Goal: Task Accomplishment & Management: Manage account settings

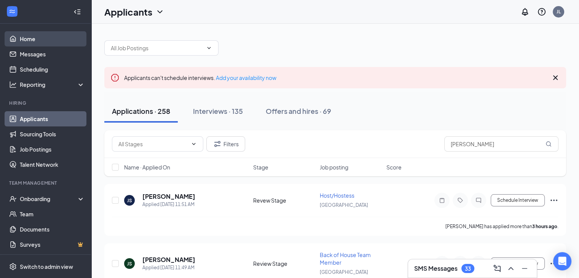
click at [39, 37] on link "Home" at bounding box center [52, 38] width 65 height 15
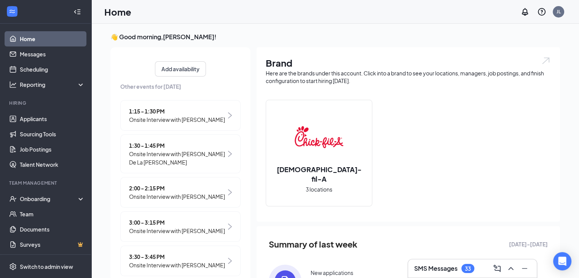
scroll to position [162, 0]
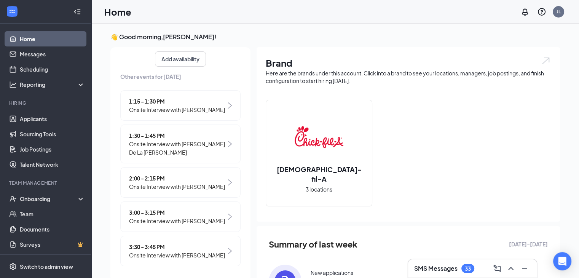
click at [188, 174] on span "2:00 - 2:15 PM" at bounding box center [177, 178] width 96 height 8
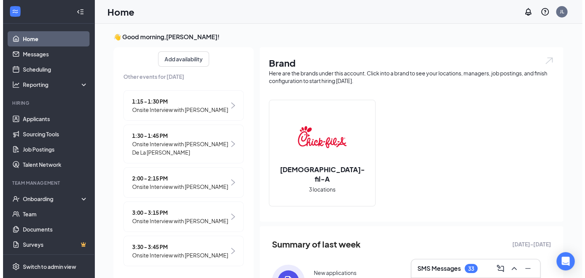
scroll to position [3, 0]
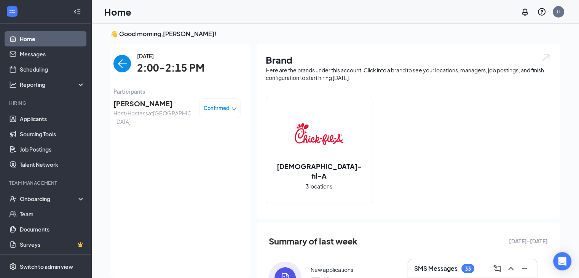
click at [140, 104] on span "[PERSON_NAME]" at bounding box center [154, 103] width 80 height 11
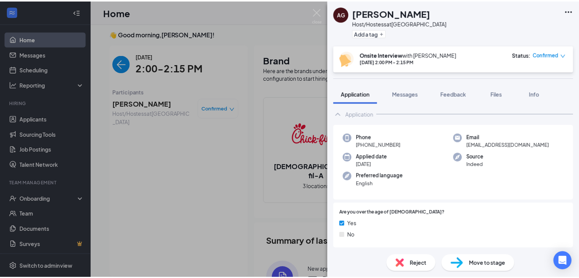
scroll to position [13, 0]
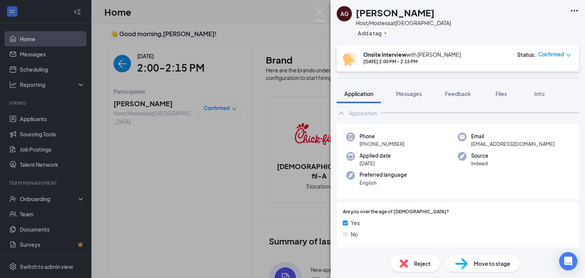
click at [477, 258] on div "Move to stage" at bounding box center [483, 263] width 74 height 17
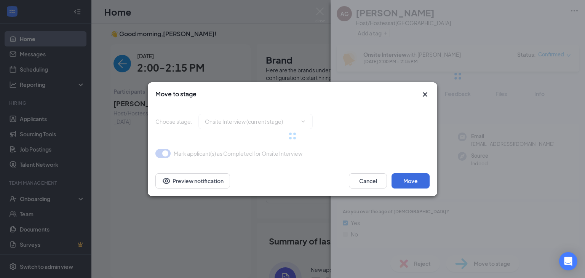
type input "Hiring Complete (final stage)"
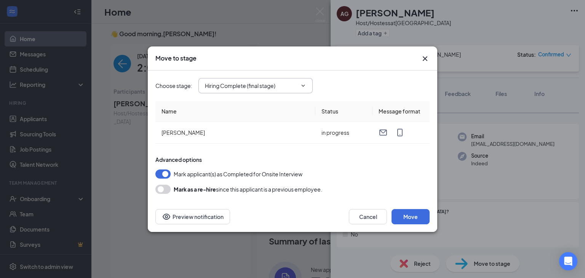
click at [298, 88] on span "Hiring Complete (final stage)" at bounding box center [255, 85] width 114 height 15
click at [307, 83] on span "Hiring Complete (final stage)" at bounding box center [255, 85] width 114 height 15
click at [263, 85] on input "Hiring Complete (final stage)" at bounding box center [251, 86] width 92 height 8
click at [349, 176] on div "Mark applicant(s) as Completed for Onsite Interview" at bounding box center [292, 174] width 274 height 9
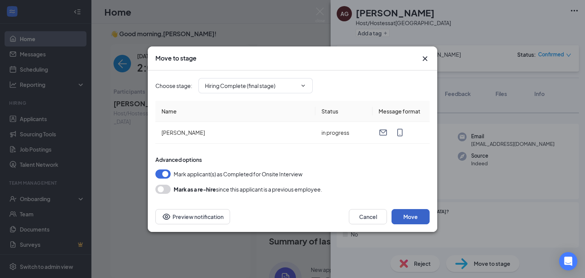
click at [424, 216] on button "Move" at bounding box center [411, 216] width 38 height 15
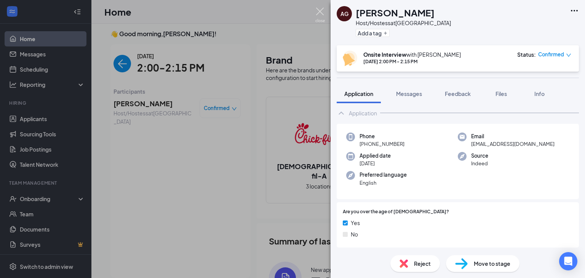
click at [321, 11] on img at bounding box center [320, 15] width 10 height 15
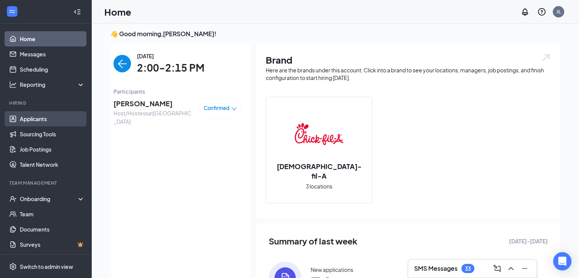
click at [46, 119] on link "Applicants" at bounding box center [52, 118] width 65 height 15
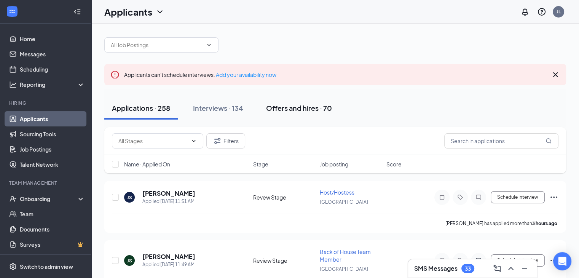
click at [267, 102] on button "Offers and hires · 70" at bounding box center [299, 108] width 81 height 23
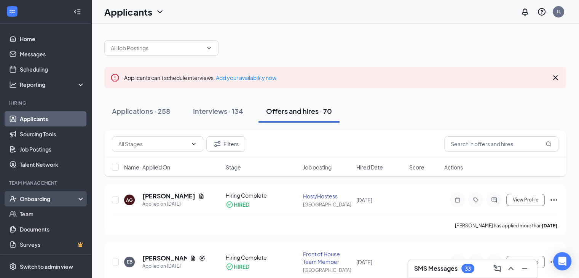
click at [37, 198] on div "Onboarding" at bounding box center [49, 199] width 59 height 8
click at [41, 218] on link "Overview" at bounding box center [52, 213] width 65 height 15
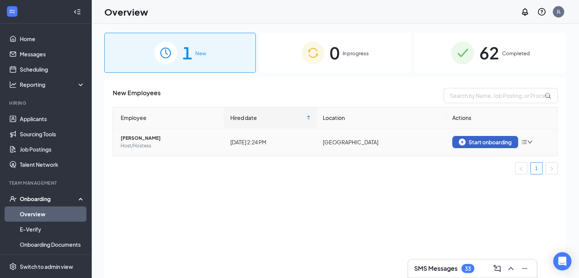
click at [476, 145] on div "Start onboarding" at bounding box center [485, 142] width 53 height 7
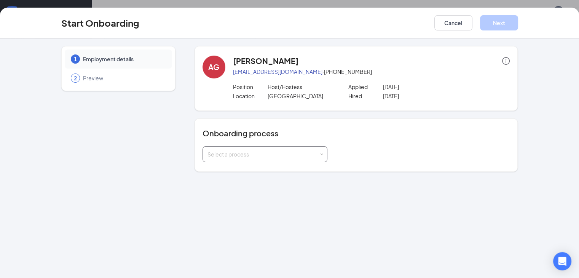
click at [236, 161] on div "Select a process" at bounding box center [265, 154] width 115 height 15
click at [230, 180] on span "FOH and BOH House Onboarding" at bounding box center [227, 183] width 83 height 7
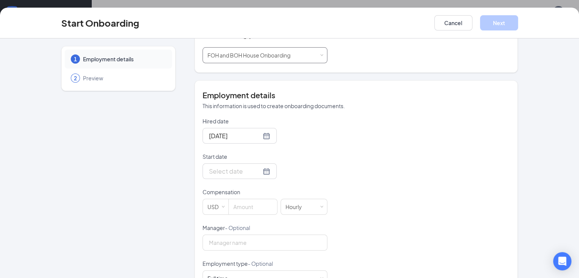
scroll to position [104, 0]
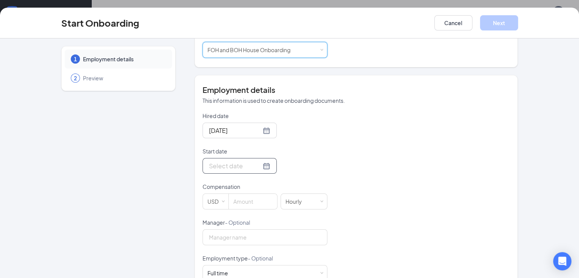
click at [240, 165] on div at bounding box center [239, 166] width 61 height 10
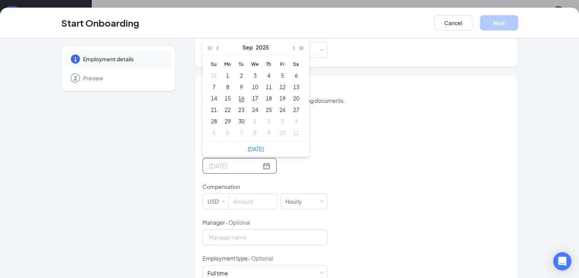
type input "[DATE]"
click at [251, 97] on div "17" at bounding box center [255, 98] width 9 height 9
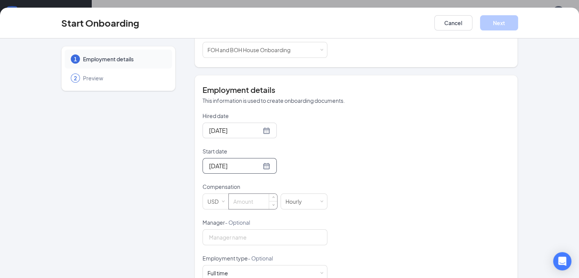
click at [229, 202] on input at bounding box center [253, 201] width 48 height 15
type input "9"
click at [331, 219] on div "Hired date [DATE] Start date [DATE] [DATE] Su Mo Tu We Th Fr Sa 31 1 2 3 4 5 6 …" at bounding box center [357, 236] width 308 height 249
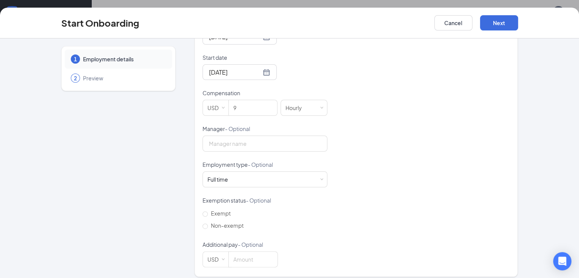
scroll to position [204, 0]
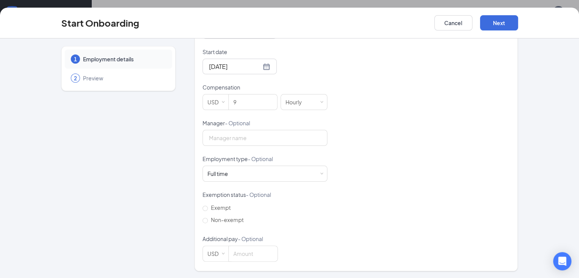
click at [219, 182] on form "Hired date [DATE] Start date [DATE] [DATE] Su Mo Tu We Th Fr Sa 31 1 2 3 4 5 6 …" at bounding box center [265, 137] width 125 height 249
click at [221, 174] on div "Full time Works 30+ hours per week and is reasonably expected to work" at bounding box center [265, 173] width 115 height 15
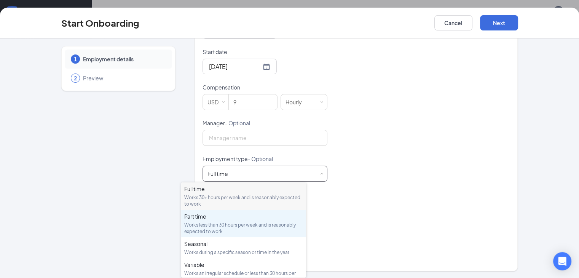
click at [203, 227] on div "Works less than 30 hours per week and is reasonably expected to work" at bounding box center [243, 228] width 119 height 13
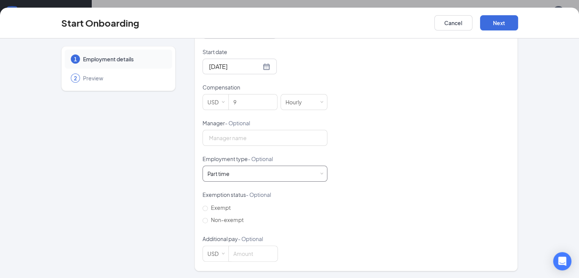
scroll to position [34, 0]
click at [518, 26] on button "Next" at bounding box center [499, 22] width 38 height 15
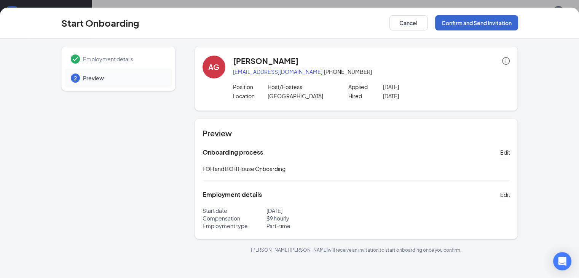
scroll to position [0, 0]
click at [518, 21] on button "Confirm and Send Invitation" at bounding box center [476, 22] width 83 height 15
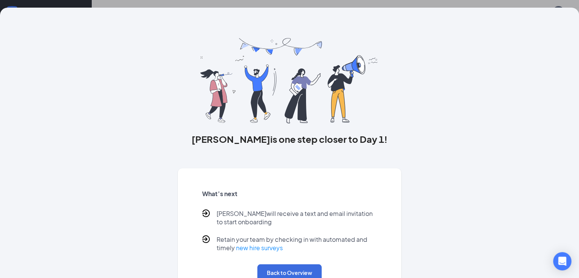
scroll to position [33, 0]
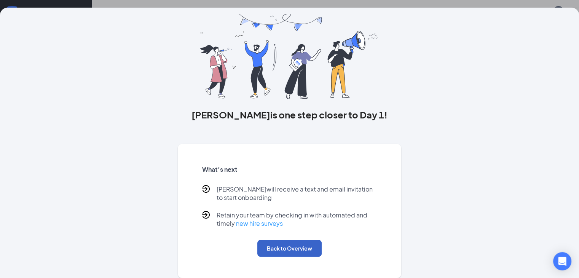
click at [286, 252] on button "Back to Overview" at bounding box center [290, 248] width 64 height 17
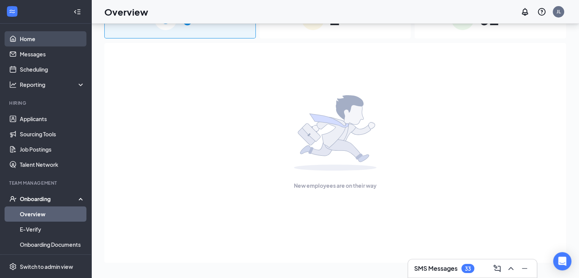
click at [53, 35] on link "Home" at bounding box center [52, 38] width 65 height 15
